Goal: Task Accomplishment & Management: Complete application form

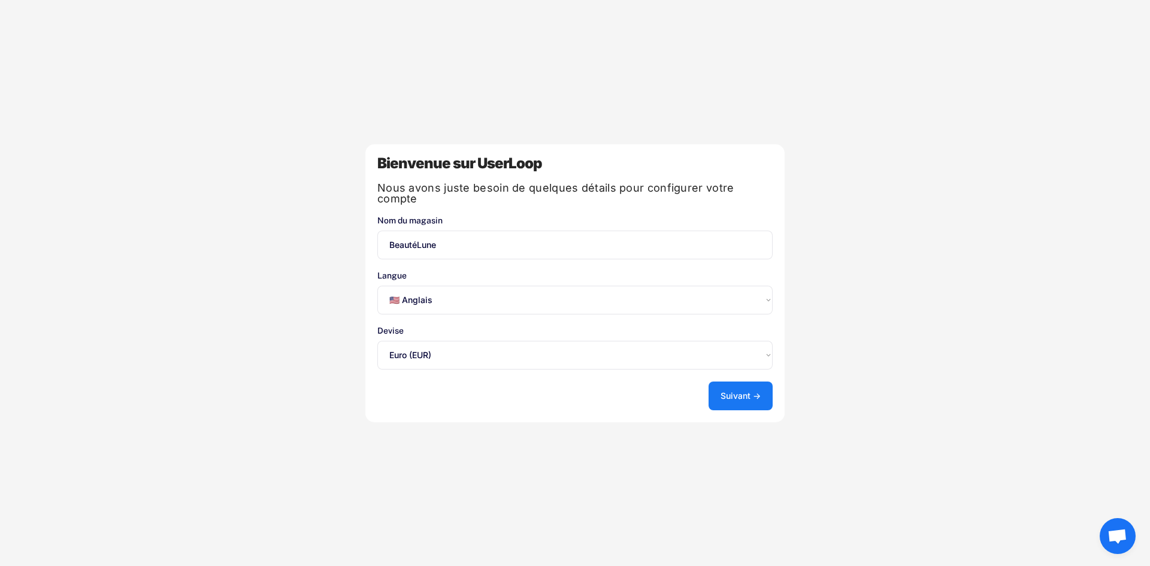
select select ""en""
select select ""1348695171700984260__LOOKUP__1635527639173x833446490375085600""
click at [727, 391] on font "Suivant →" at bounding box center [741, 396] width 40 height 10
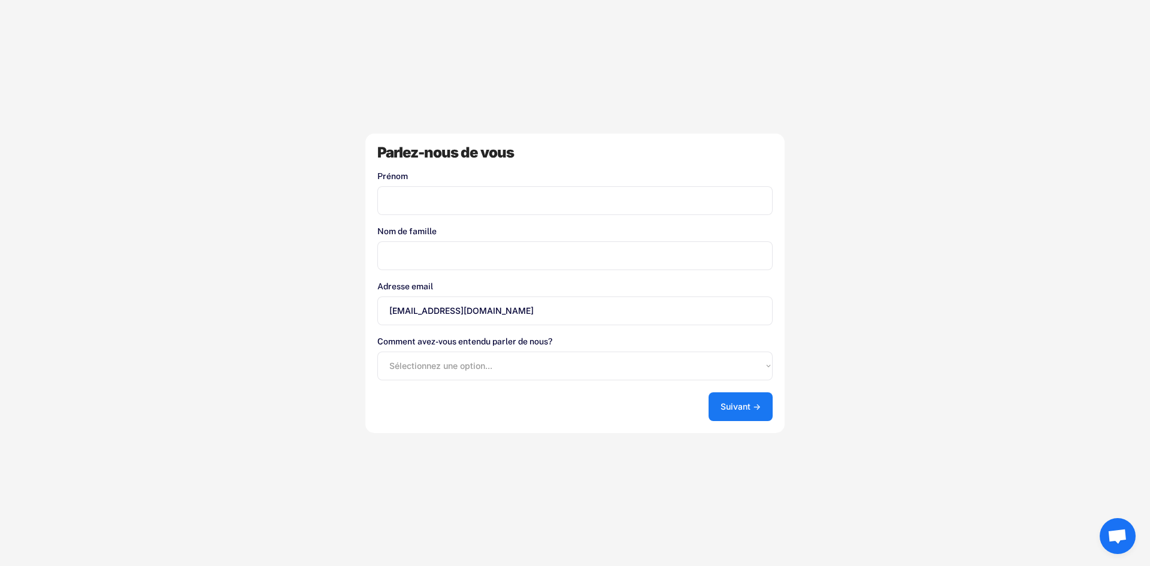
drag, startPoint x: 434, startPoint y: 191, endPoint x: 486, endPoint y: 205, distance: 54.2
click at [445, 195] on input "input" at bounding box center [574, 200] width 395 height 29
click at [460, 208] on input "input" at bounding box center [574, 200] width 395 height 29
type input "Mawunyo"
click at [463, 253] on input "input" at bounding box center [574, 255] width 395 height 29
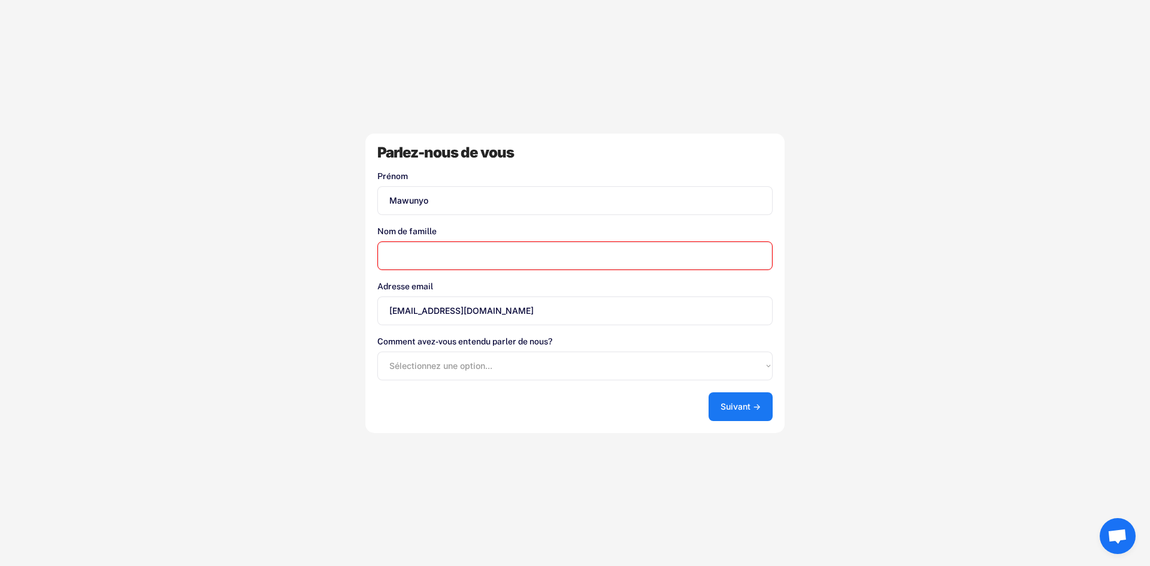
type input "Bomh"
click at [752, 416] on button "Suivant →" at bounding box center [741, 406] width 64 height 29
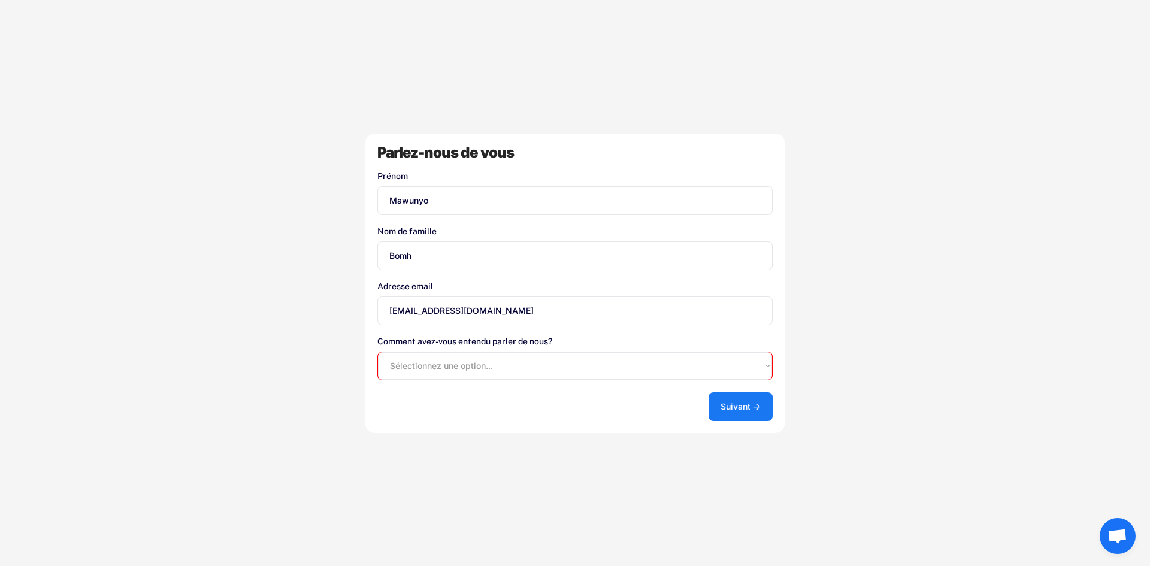
click at [577, 362] on select "Sélectionnez une option... Boutique d'applications Shopify Google Blog UserLoop…" at bounding box center [574, 366] width 395 height 29
select select ""google""
click at [377, 352] on select "Sélectionnez une option... Boutique d'applications Shopify Google Blog UserLoop…" at bounding box center [574, 366] width 395 height 29
click at [697, 412] on div "Parlez-nous de vous Prénom Nom de famille Adresse email mawunyo@bomh.fr Comment…" at bounding box center [574, 284] width 419 height 300
click at [729, 410] on font "Suivant →" at bounding box center [741, 406] width 40 height 10
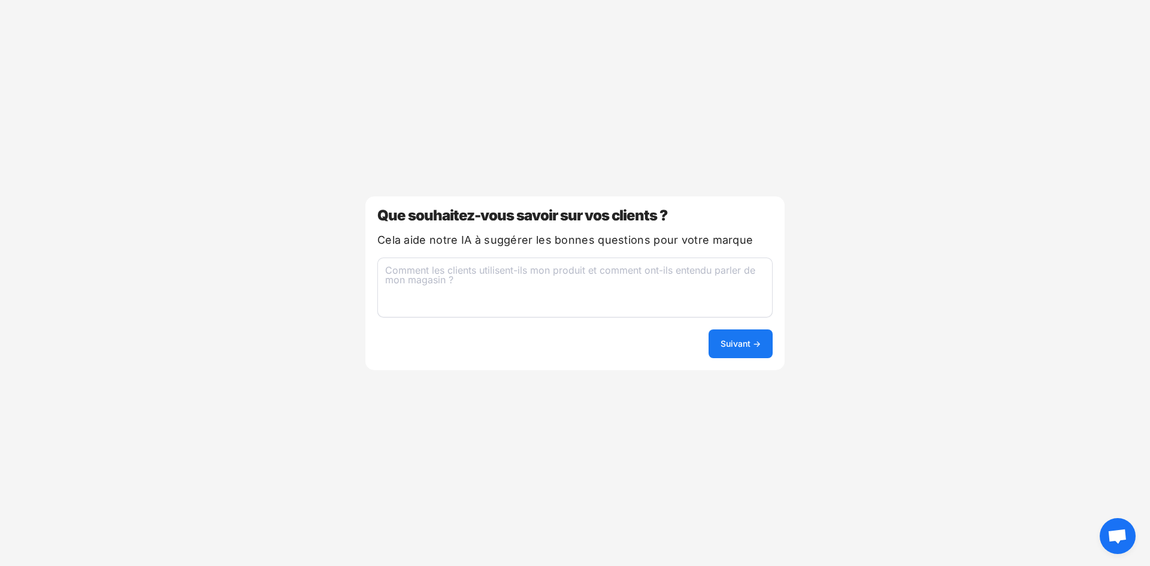
click at [545, 271] on textarea at bounding box center [574, 288] width 395 height 60
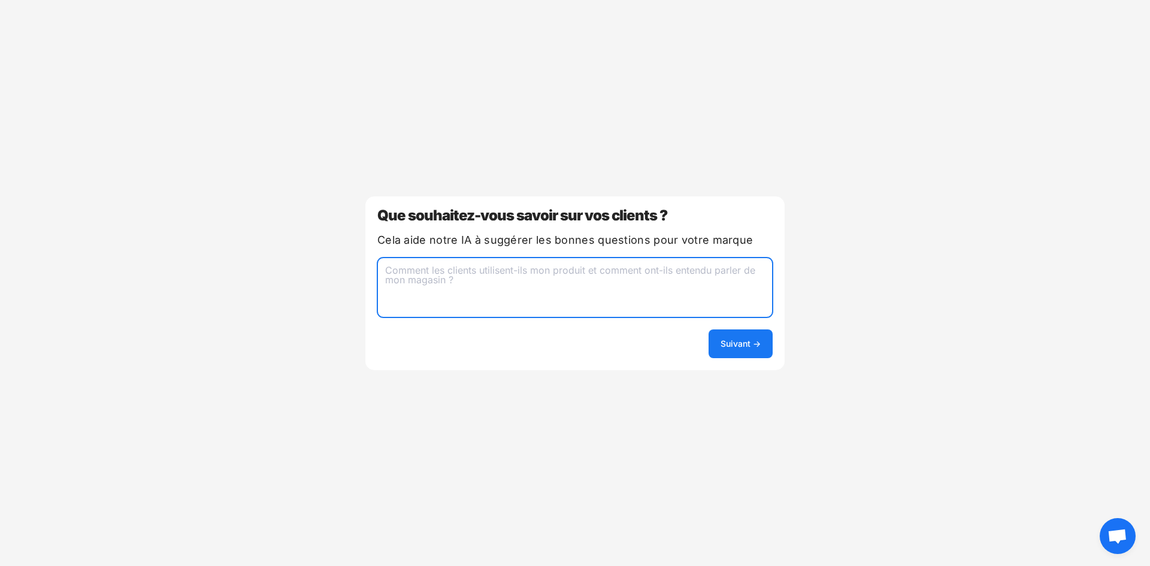
click at [567, 281] on textarea at bounding box center [574, 288] width 395 height 60
click at [721, 337] on button "Suivant →" at bounding box center [741, 343] width 64 height 29
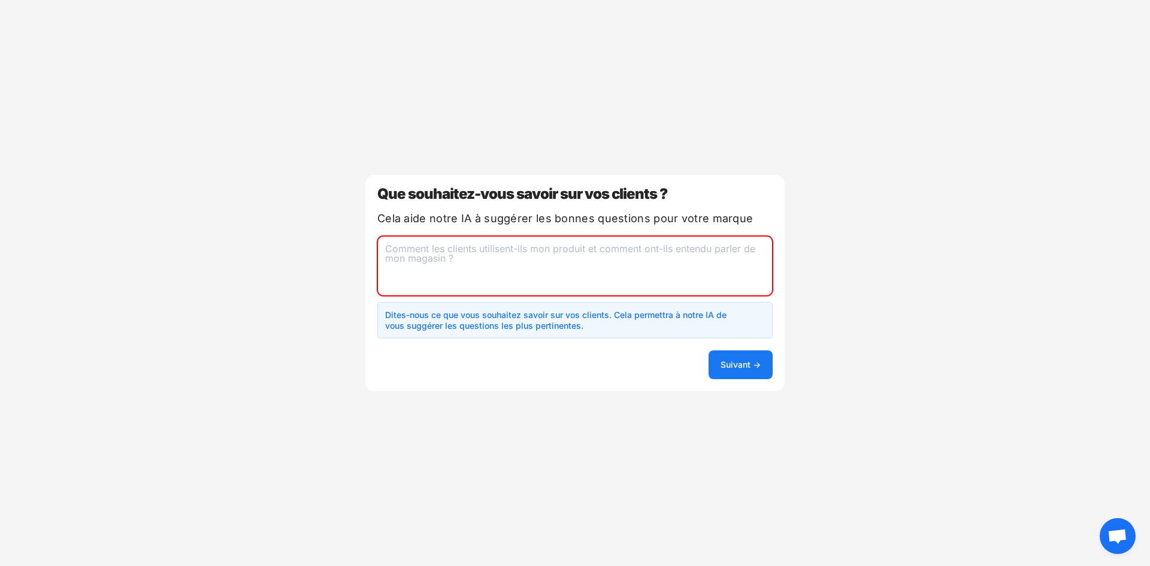
type textarea "c"
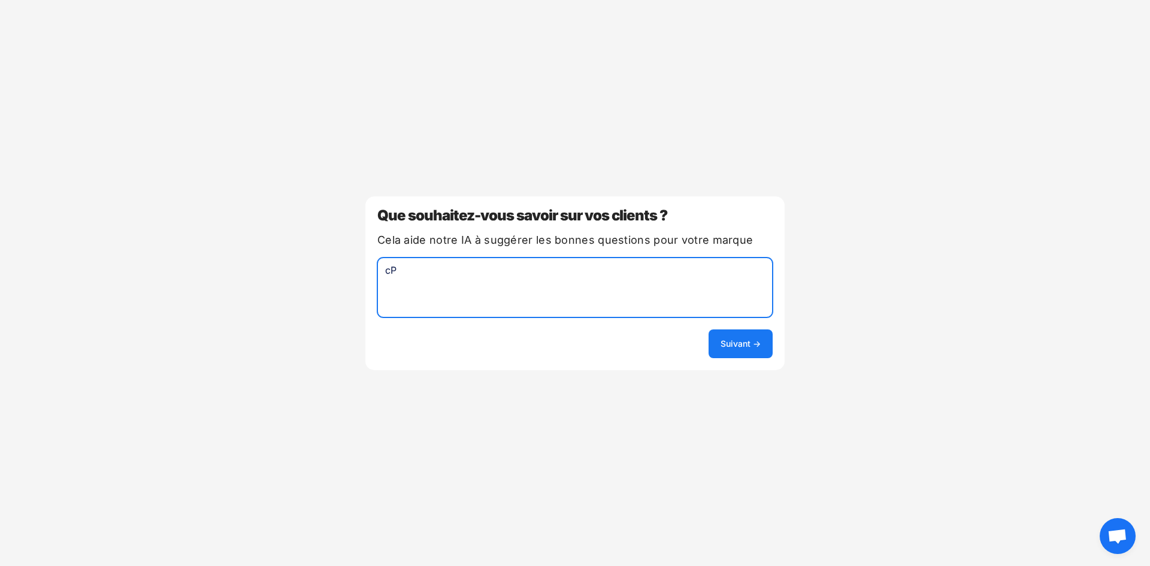
type textarea "c"
type textarea "Comment les clients entendent parler de ma boutique"
click at [721, 340] on font "Suivant →" at bounding box center [741, 343] width 40 height 10
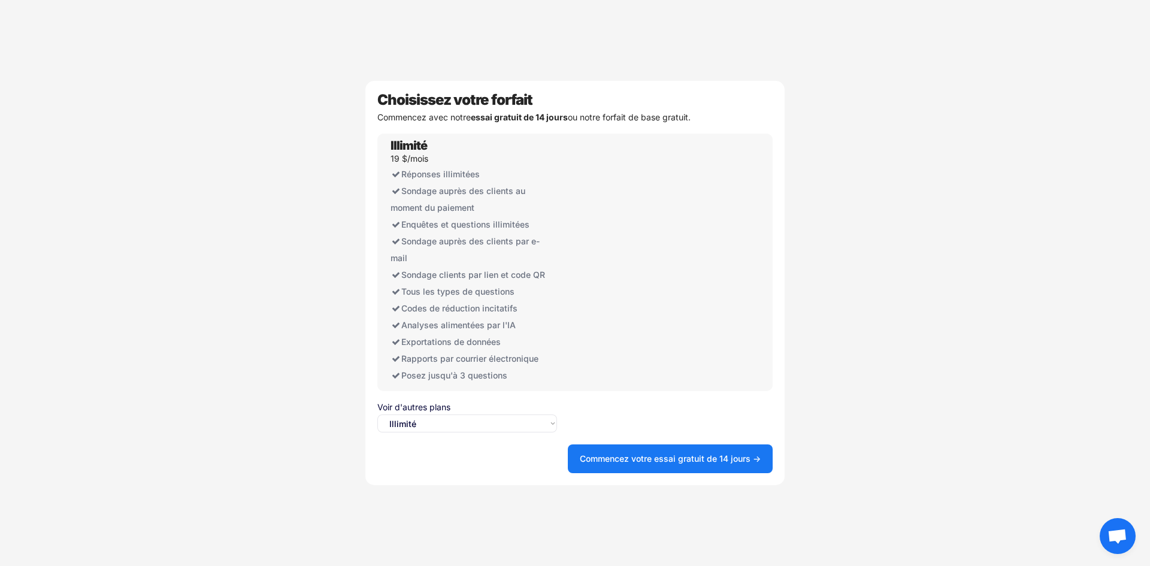
click at [485, 427] on select "Sélectionnez une option... Illimité Gratuit" at bounding box center [467, 424] width 180 height 18
select select ""free0""
click at [377, 415] on select "Sélectionnez une option... Illimité Gratuit" at bounding box center [467, 424] width 180 height 18
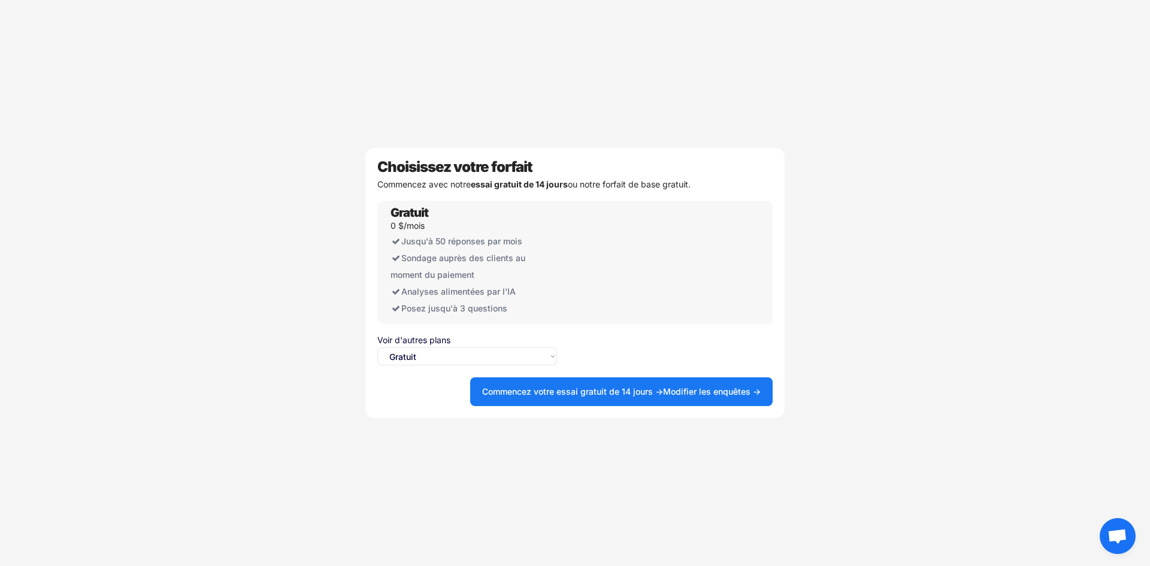
drag, startPoint x: 636, startPoint y: 404, endPoint x: 646, endPoint y: 409, distance: 11.5
click at [638, 406] on button "Commencez votre essai gratuit de 14 jours → Modifier les enquêtes →" at bounding box center [621, 391] width 303 height 29
click at [694, 398] on button "Commencez votre essai gratuit de 14 jours → Modifier les enquêtes →" at bounding box center [621, 391] width 303 height 29
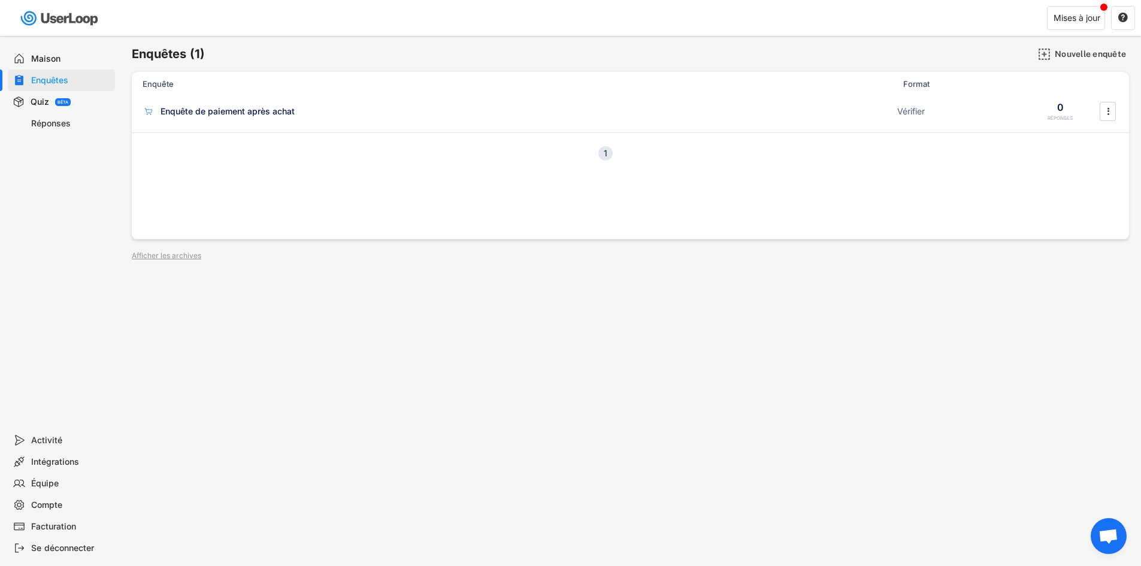
click at [54, 102] on div "Quiz BÊTA" at bounding box center [61, 102] width 107 height 22
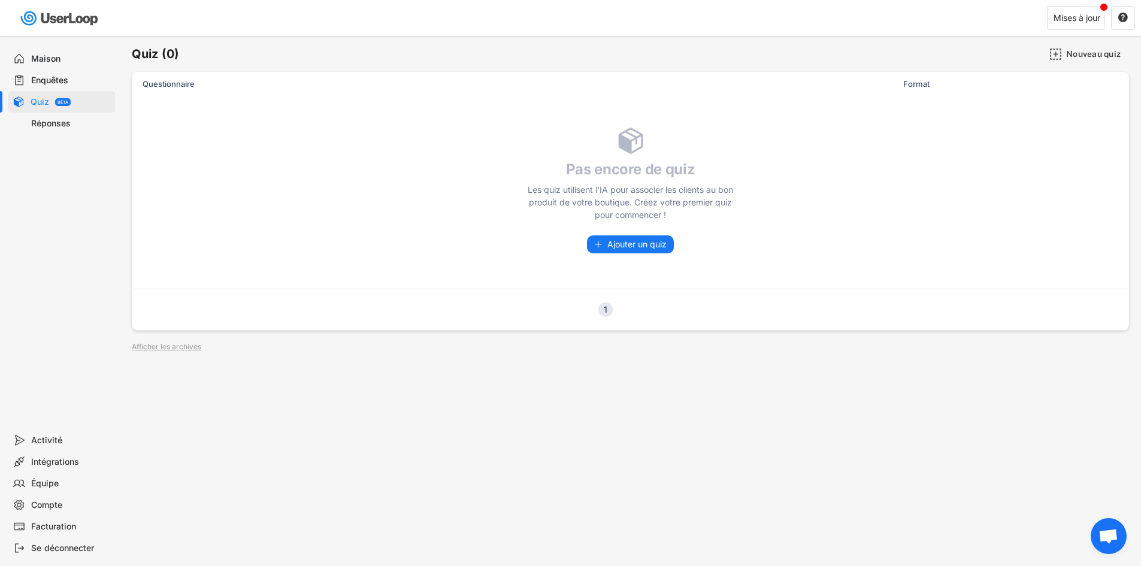
click at [69, 118] on font "Réponses" at bounding box center [51, 123] width 40 height 10
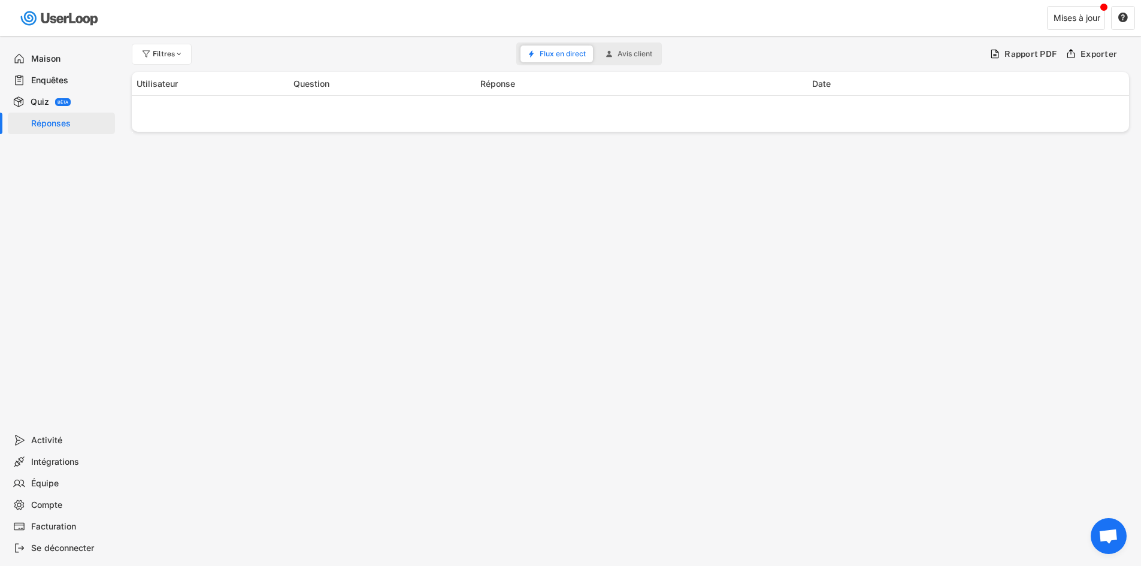
click at [66, 58] on div "Maison" at bounding box center [70, 58] width 79 height 11
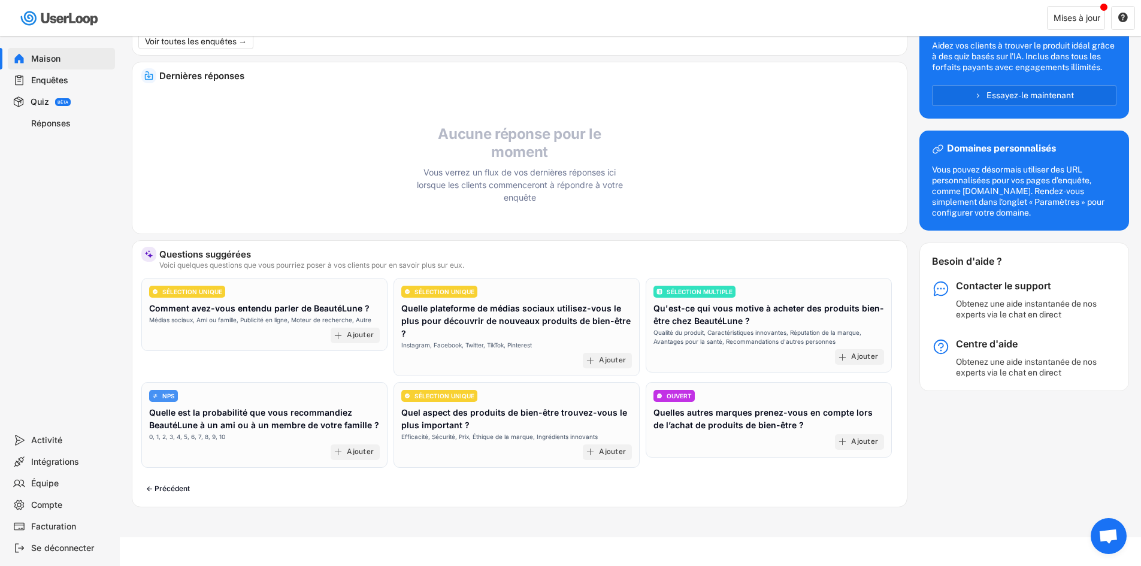
scroll to position [161, 0]
